Goal: Information Seeking & Learning: Learn about a topic

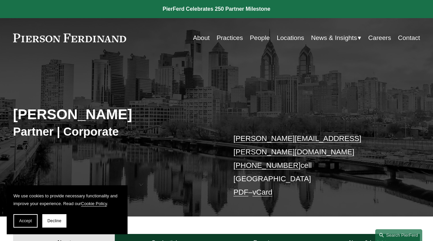
click at [254, 37] on link "People" at bounding box center [259, 38] width 20 height 13
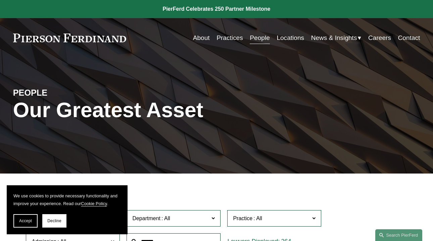
click at [262, 114] on h1 "Our Greatest Asset" at bounding box center [148, 110] width 271 height 24
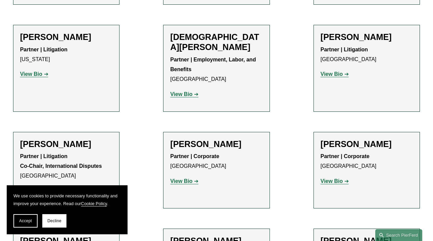
scroll to position [1945, 0]
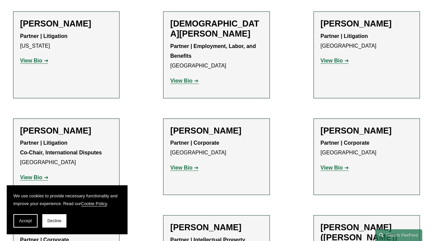
click at [330, 165] on strong "View Bio" at bounding box center [331, 168] width 22 height 6
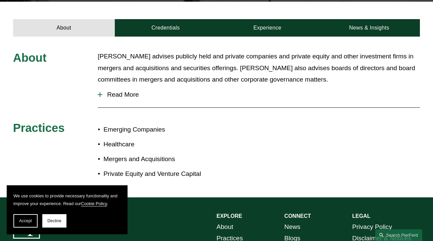
scroll to position [228, 0]
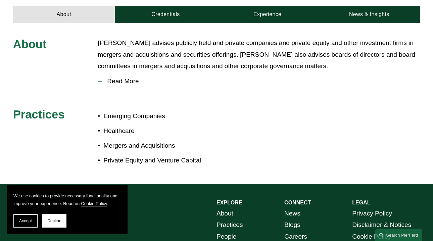
click at [124, 77] on span "Read More" at bounding box center [260, 80] width 317 height 7
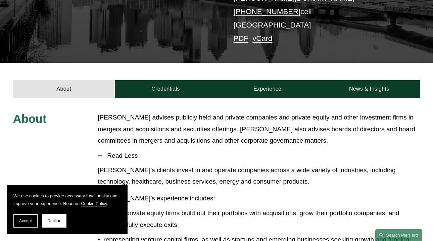
scroll to position [148, 0]
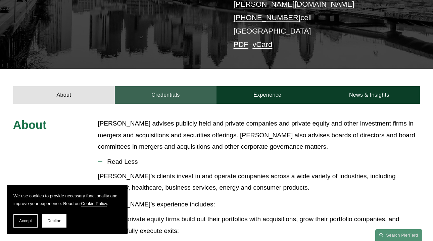
click at [167, 86] on link "Credentials" at bounding box center [166, 94] width 102 height 17
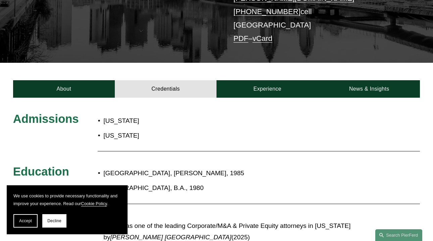
scroll to position [134, 0]
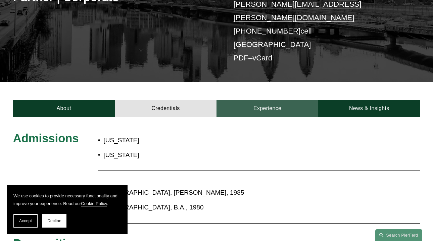
click at [261, 100] on link "Experience" at bounding box center [267, 108] width 102 height 17
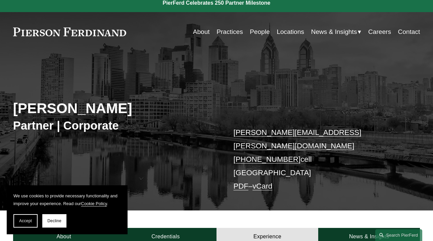
scroll to position [0, 0]
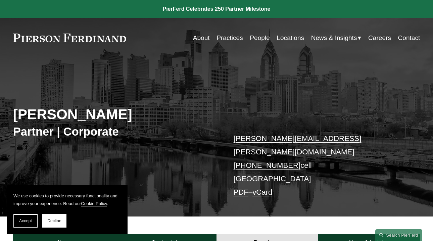
click at [200, 37] on link "About" at bounding box center [201, 38] width 17 height 13
click at [243, 188] on link "PDF" at bounding box center [240, 192] width 15 height 8
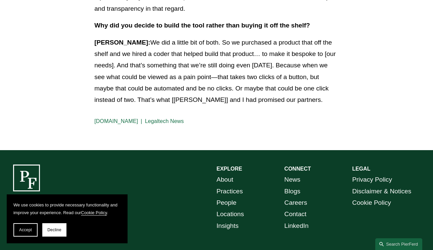
scroll to position [1463, 0]
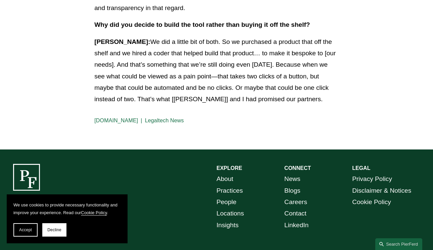
click at [192, 164] on div "EXPLORE CONNECT About Practices People Locations Insights News Blogs Careers Co…" at bounding box center [216, 220] width 433 height 113
